Goal: Transaction & Acquisition: Purchase product/service

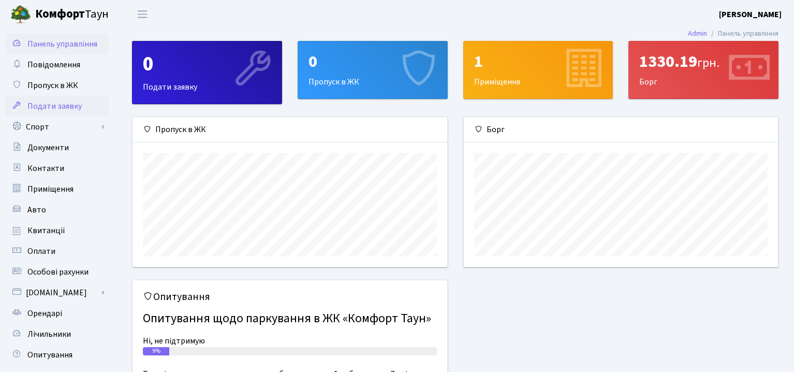
scroll to position [149, 314]
click at [49, 232] on span "Квитанції" at bounding box center [46, 230] width 38 height 11
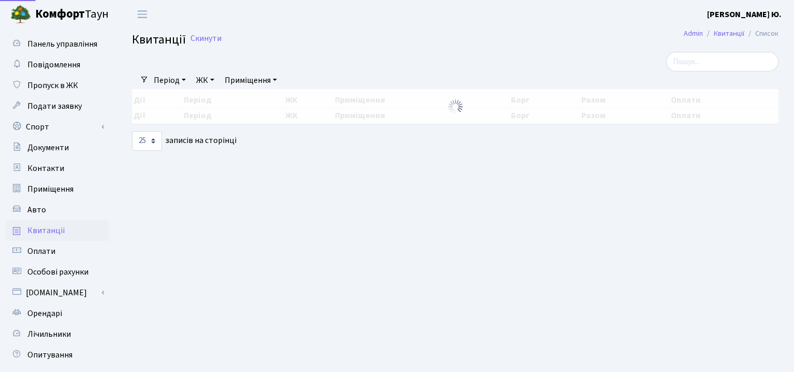
select select "25"
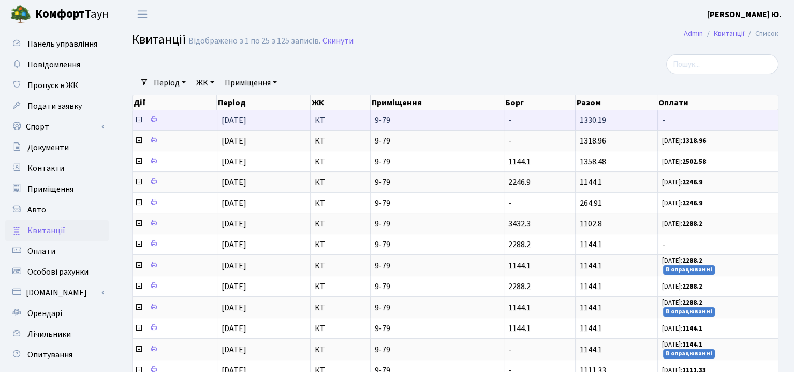
click at [136, 119] on icon at bounding box center [139, 119] width 8 height 8
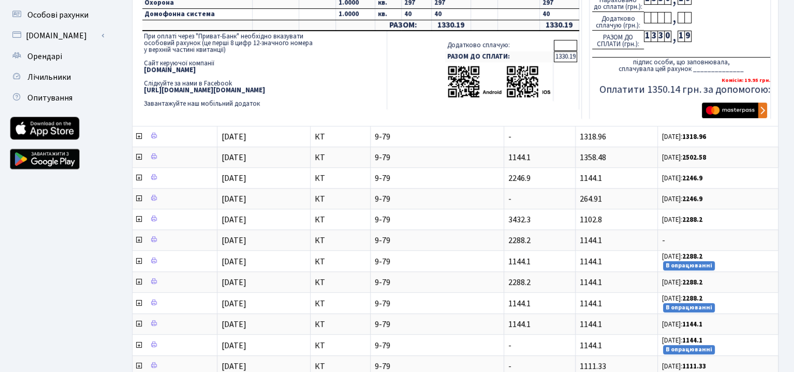
scroll to position [259, 0]
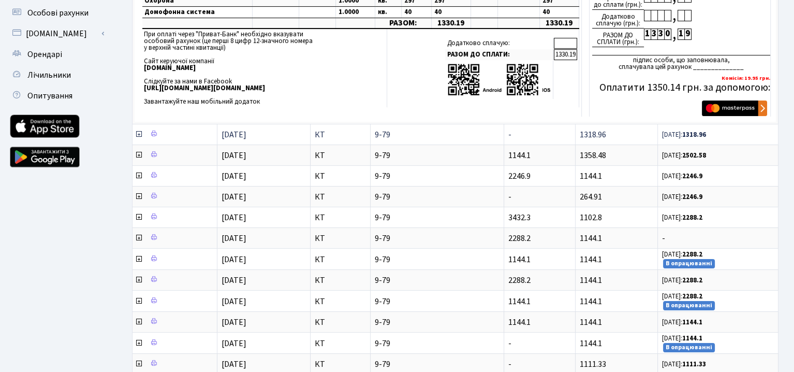
click at [138, 131] on icon at bounding box center [139, 134] width 8 height 8
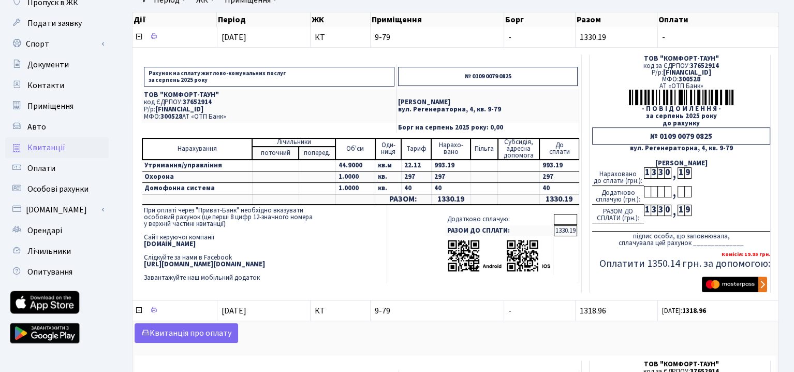
scroll to position [52, 0]
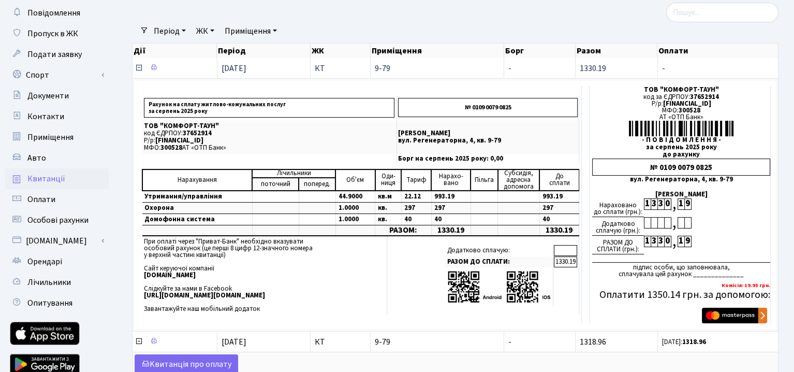
click at [139, 65] on icon at bounding box center [139, 68] width 8 height 8
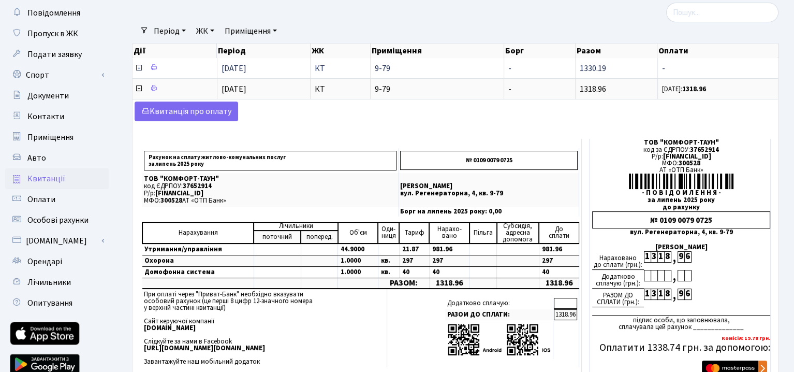
click at [138, 65] on icon at bounding box center [139, 68] width 8 height 8
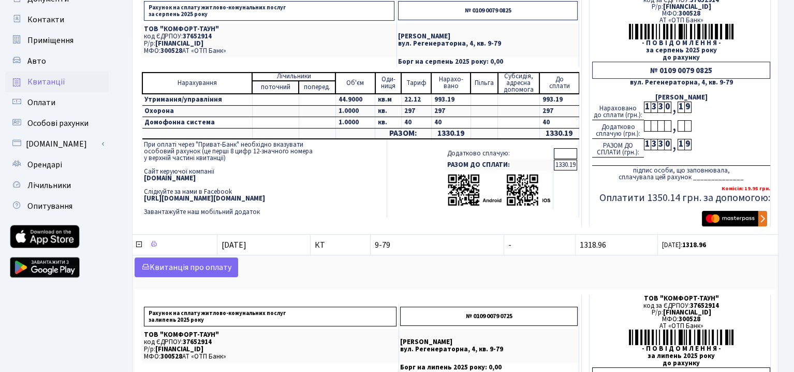
scroll to position [155, 0]
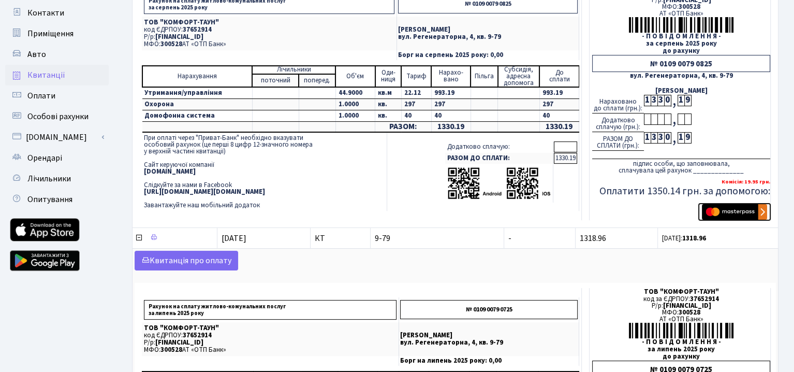
click at [725, 210] on img "submit" at bounding box center [734, 212] width 65 height 16
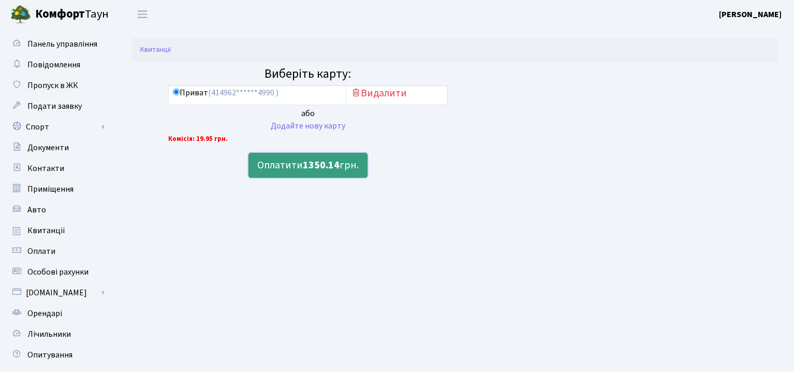
click at [332, 165] on b "1350.14" at bounding box center [321, 165] width 37 height 14
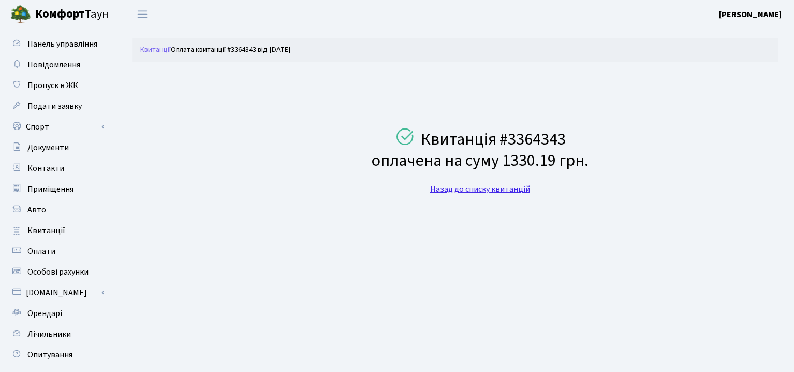
click at [471, 188] on link "Назад до списку квитанцій" at bounding box center [480, 188] width 100 height 11
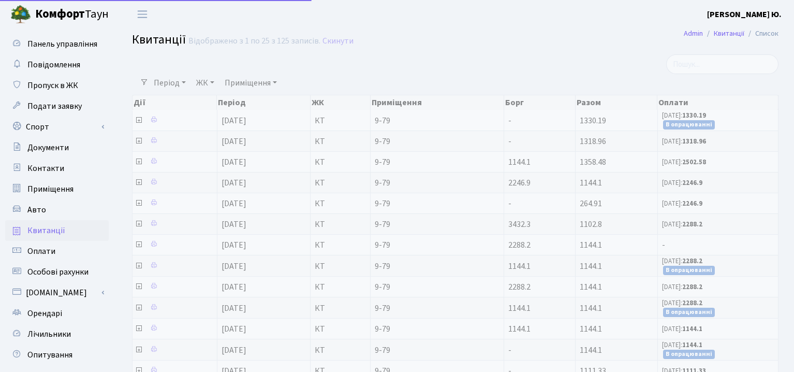
select select "25"
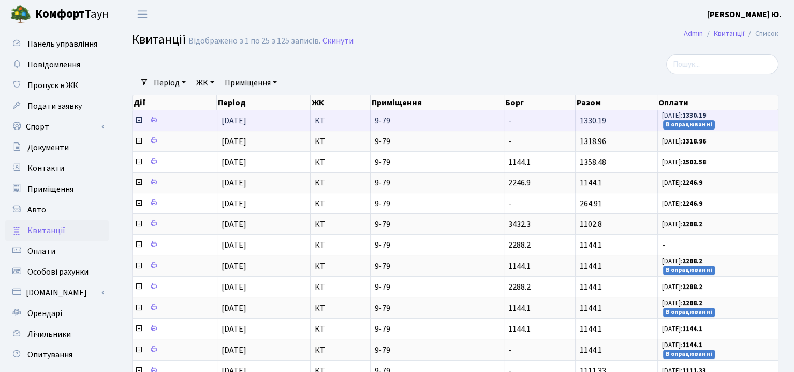
click at [136, 119] on icon at bounding box center [139, 120] width 8 height 8
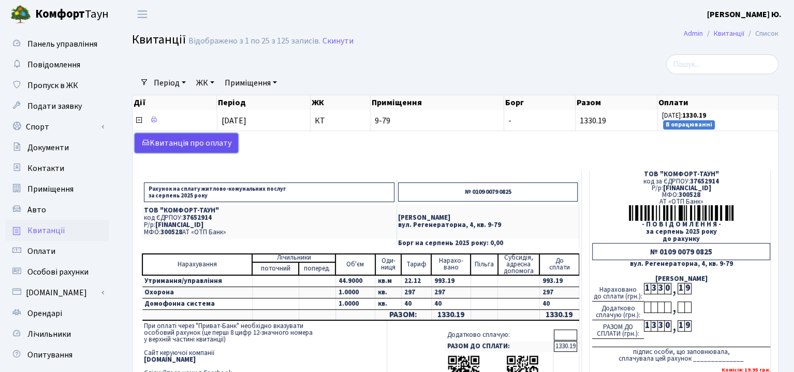
click at [166, 141] on link "Kвитанція про оплату" at bounding box center [187, 143] width 104 height 20
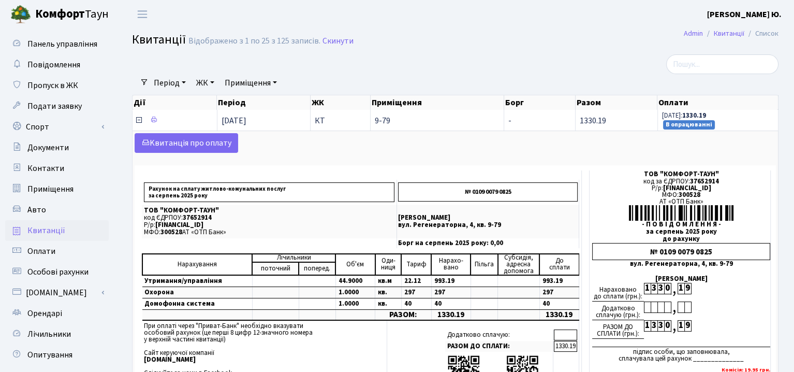
click at [139, 120] on icon at bounding box center [139, 120] width 8 height 8
